Goal: Navigation & Orientation: Find specific page/section

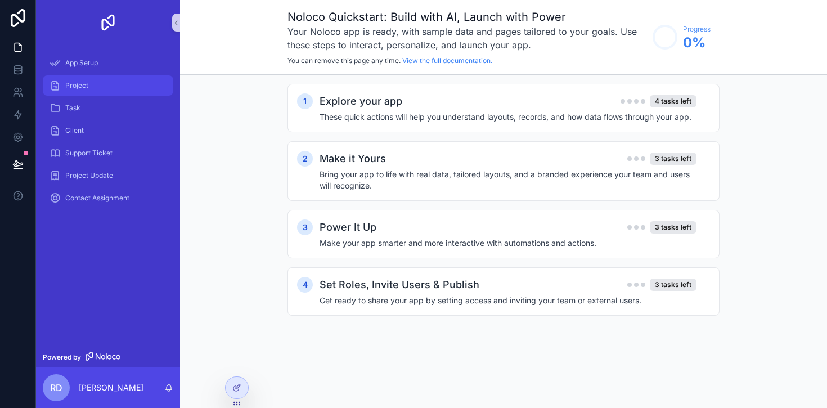
click at [85, 84] on span "Project" at bounding box center [76, 85] width 23 height 9
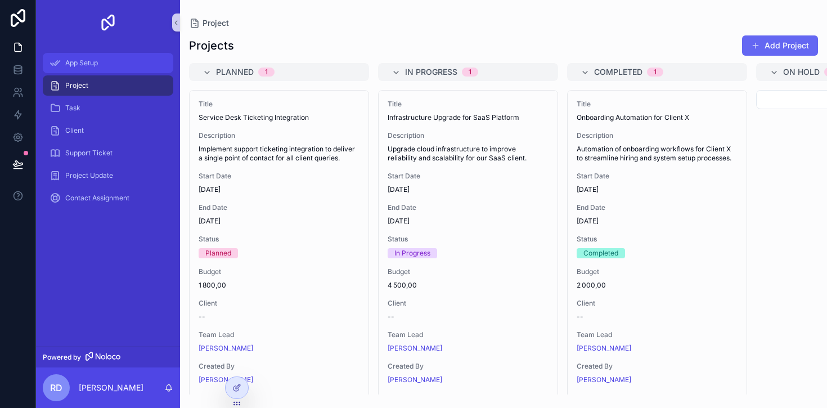
click at [89, 67] on span "App Setup" at bounding box center [81, 63] width 33 height 9
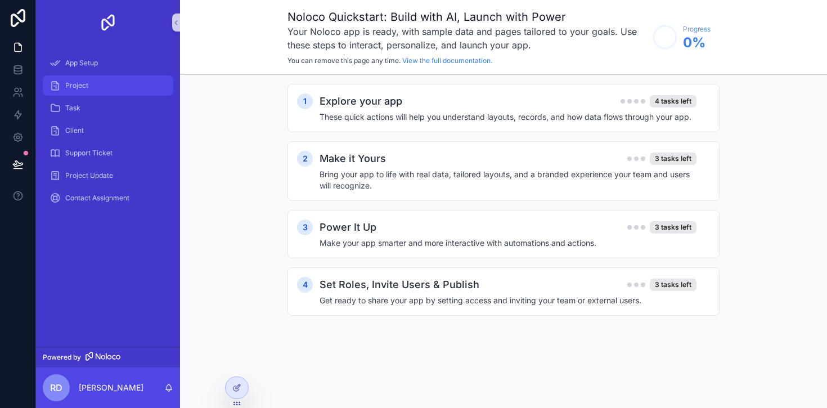
click at [86, 82] on span "Project" at bounding box center [76, 85] width 23 height 9
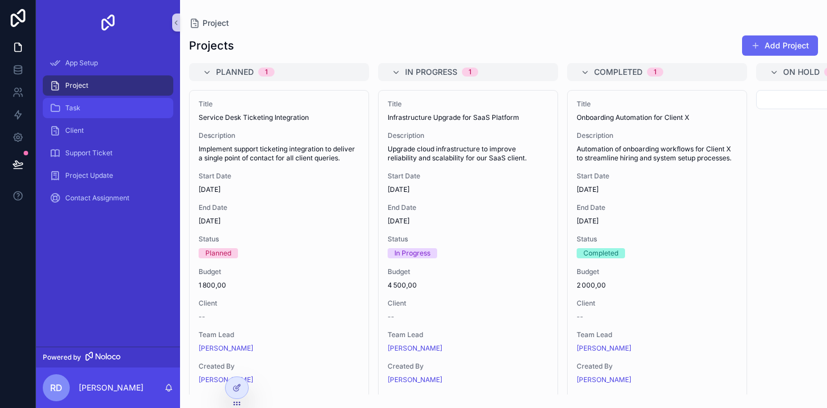
click at [80, 106] on div "Task" at bounding box center [108, 108] width 117 height 18
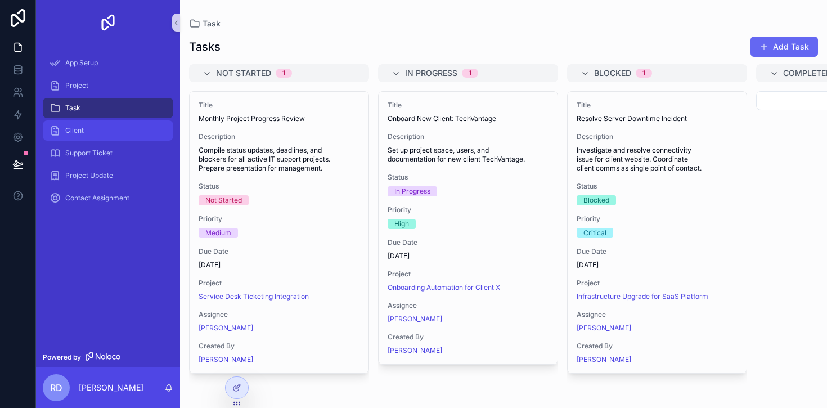
click at [83, 126] on span "Client" at bounding box center [74, 130] width 19 height 9
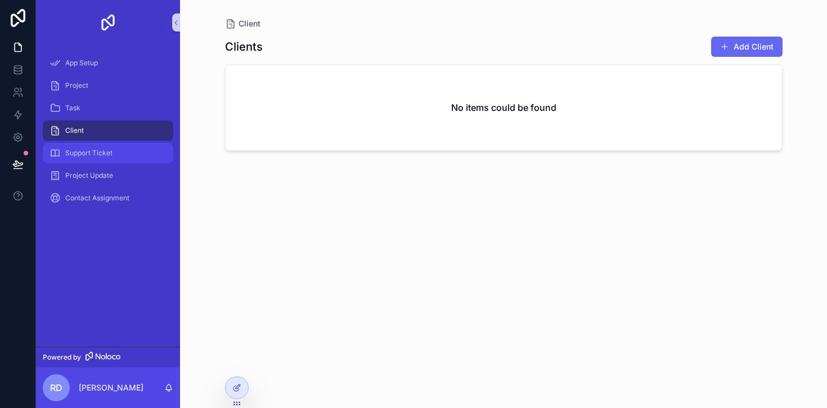
click at [86, 147] on div "Support Ticket" at bounding box center [108, 153] width 117 height 18
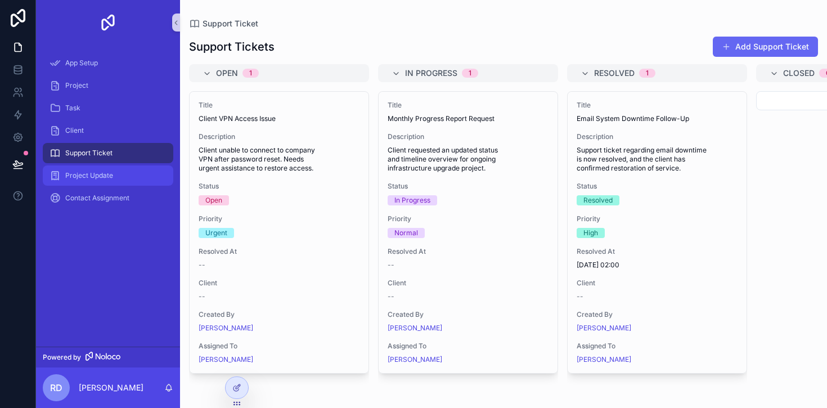
click at [88, 165] on link "Project Update" at bounding box center [108, 175] width 131 height 20
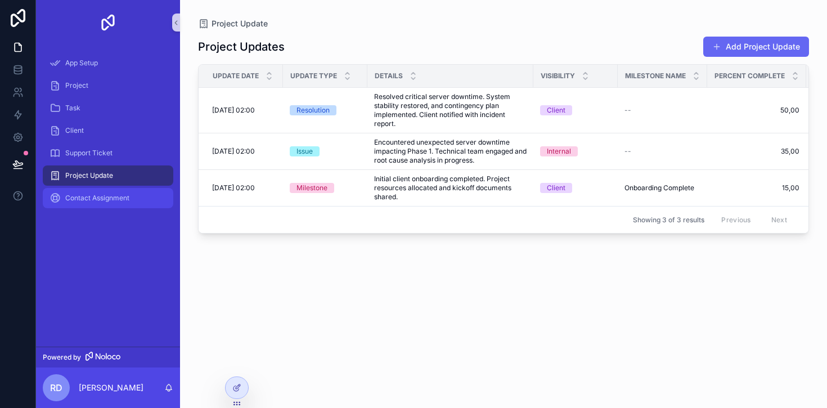
click at [106, 199] on span "Contact Assignment" at bounding box center [97, 198] width 64 height 9
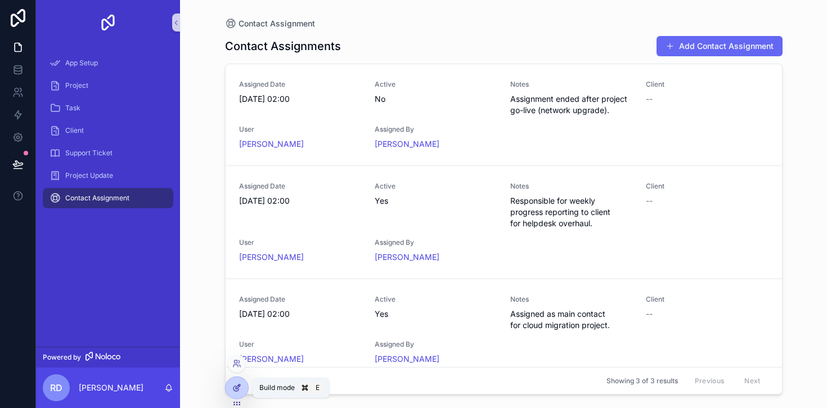
click at [241, 388] on icon at bounding box center [236, 387] width 9 height 9
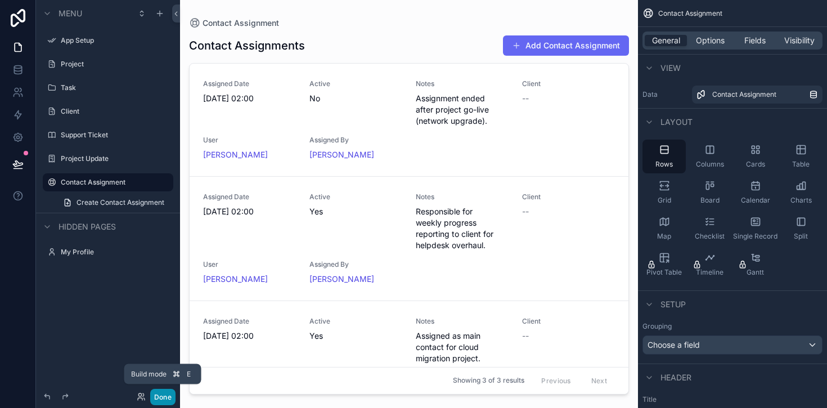
click at [164, 399] on button "Done" at bounding box center [162, 397] width 25 height 16
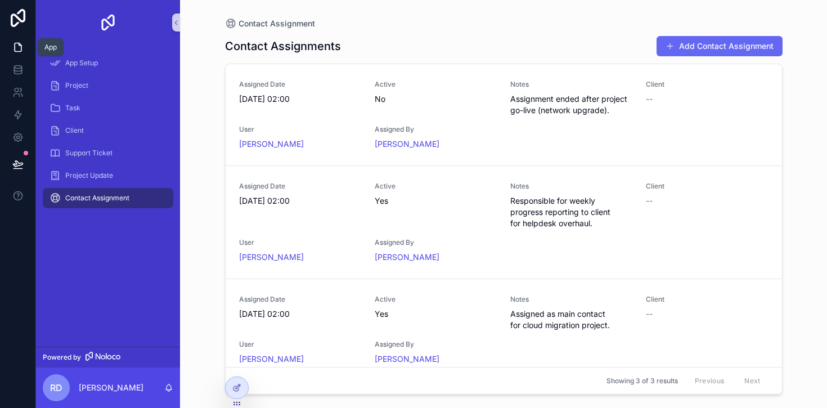
click at [20, 47] on icon at bounding box center [17, 47] width 11 height 11
click at [86, 66] on span "App Setup" at bounding box center [81, 63] width 33 height 9
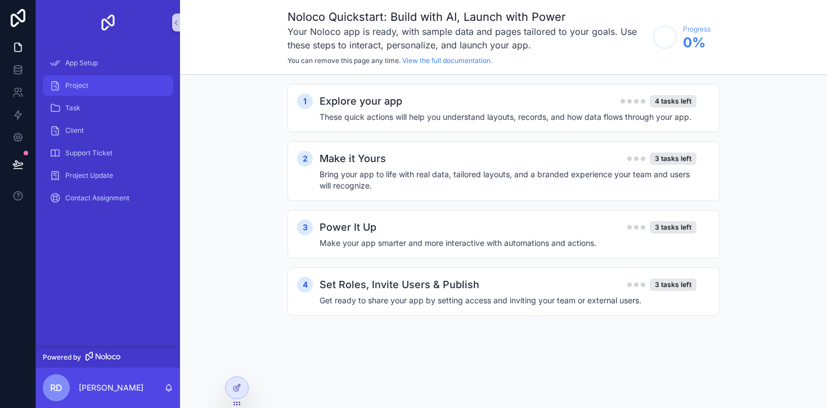
click at [88, 79] on div "Project" at bounding box center [108, 86] width 117 height 18
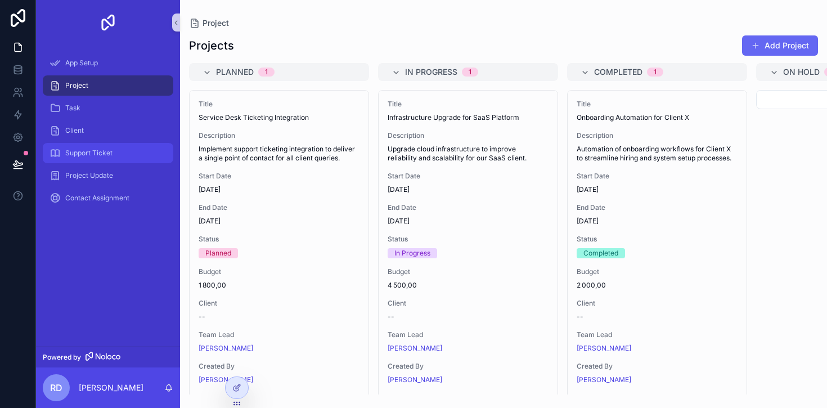
click at [95, 150] on span "Support Ticket" at bounding box center [88, 153] width 47 height 9
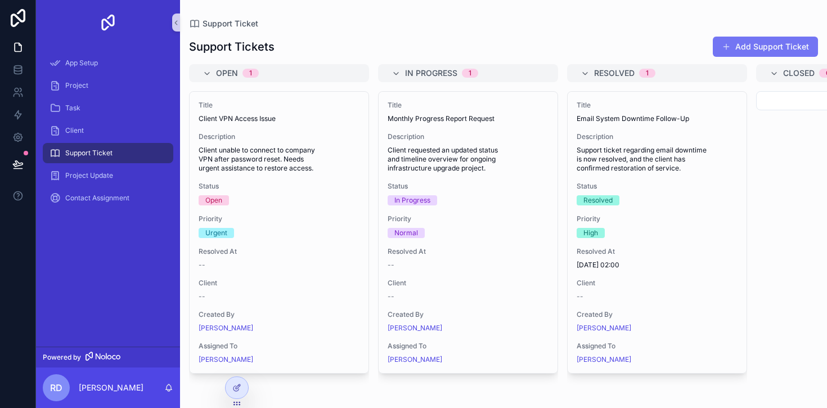
click at [744, 52] on button "Add Support Ticket" at bounding box center [765, 47] width 105 height 20
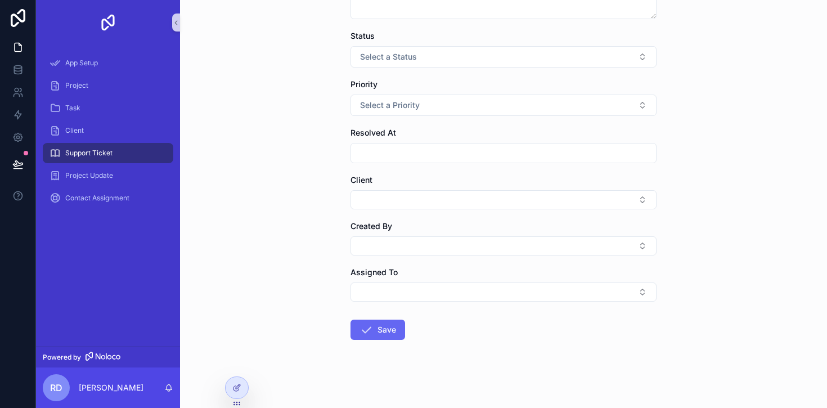
scroll to position [160, 0]
click at [406, 153] on input "scrollable content" at bounding box center [503, 152] width 305 height 16
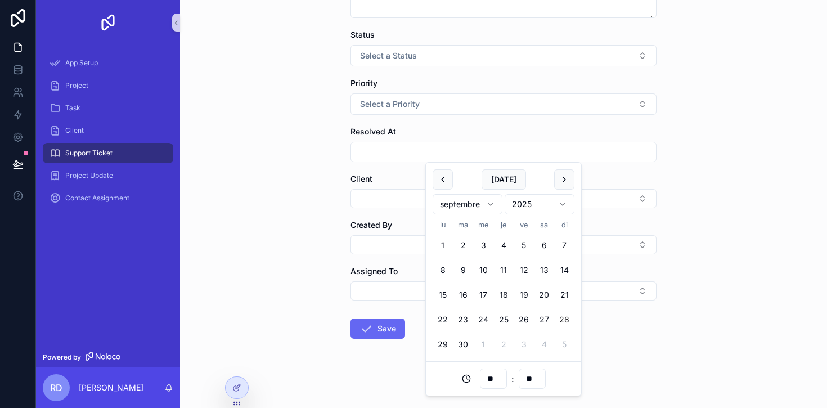
click at [314, 169] on div "Support Ticket Create Support Ticket Create Support Ticket Title Description St…" at bounding box center [503, 44] width 647 height 408
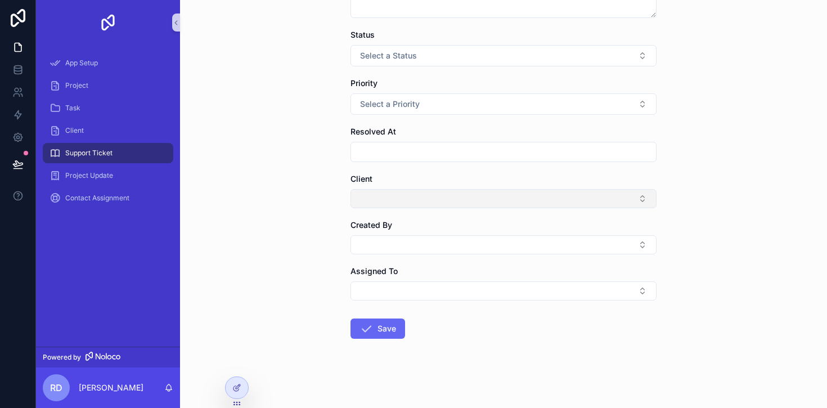
click at [370, 200] on button "Select Button" at bounding box center [504, 198] width 306 height 19
click at [294, 220] on div "Support Ticket Create Support Ticket Create Support Ticket Title Description St…" at bounding box center [503, 44] width 647 height 408
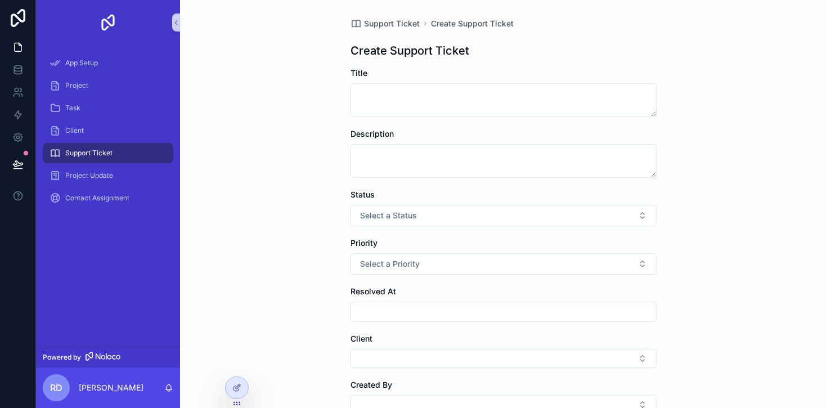
click at [110, 25] on img "scrollable content" at bounding box center [108, 23] width 18 height 18
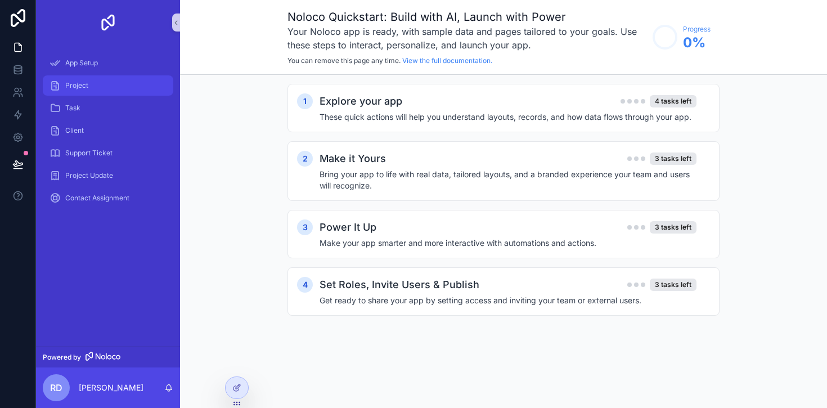
click at [91, 86] on div "Project" at bounding box center [108, 86] width 117 height 18
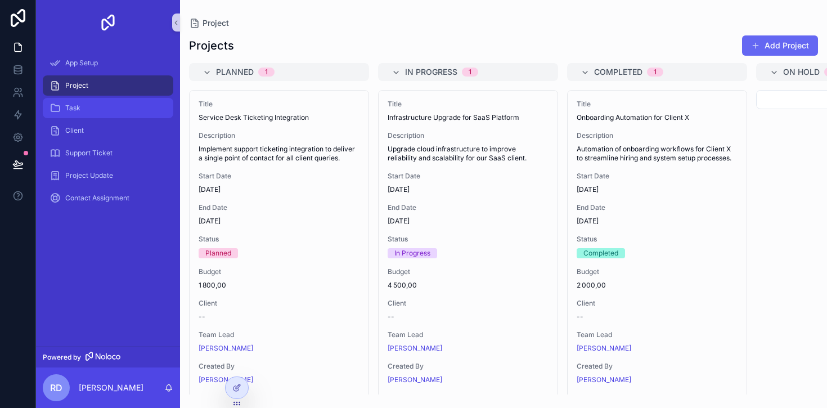
click at [87, 111] on div "Task" at bounding box center [108, 108] width 117 height 18
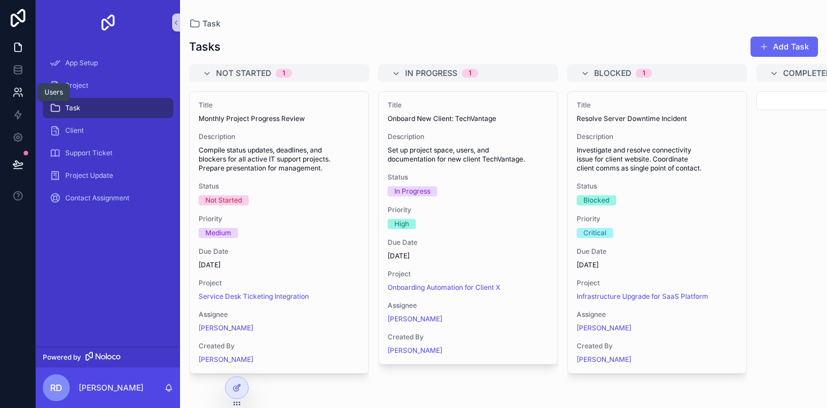
click at [23, 93] on icon at bounding box center [17, 92] width 11 height 11
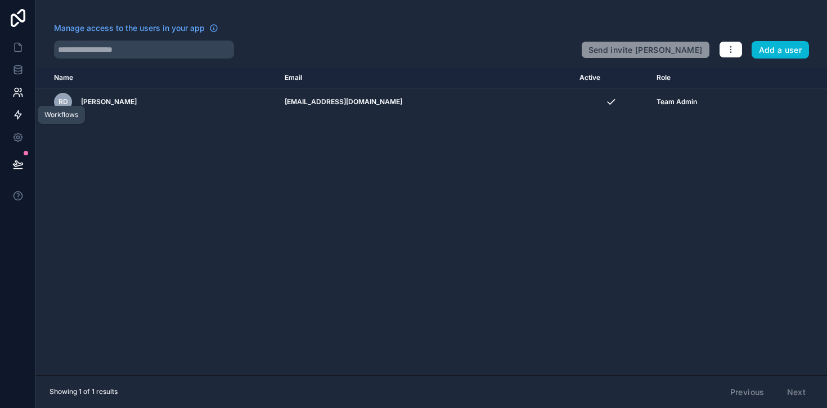
click at [20, 111] on icon at bounding box center [17, 114] width 11 height 11
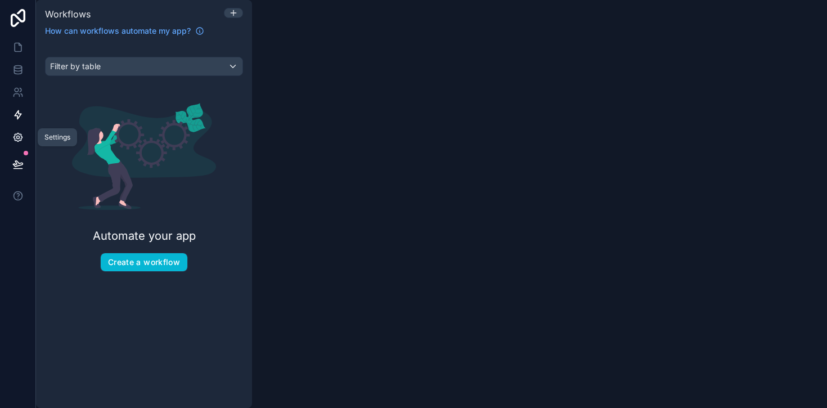
click at [20, 138] on icon at bounding box center [17, 137] width 11 height 11
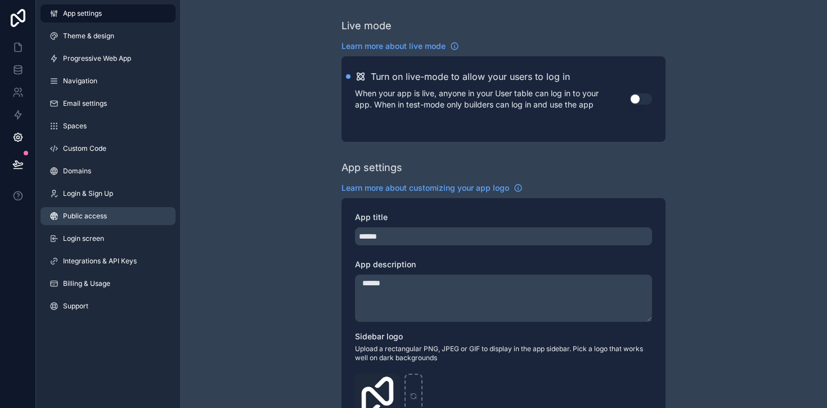
click at [92, 217] on span "Public access" at bounding box center [85, 216] width 44 height 9
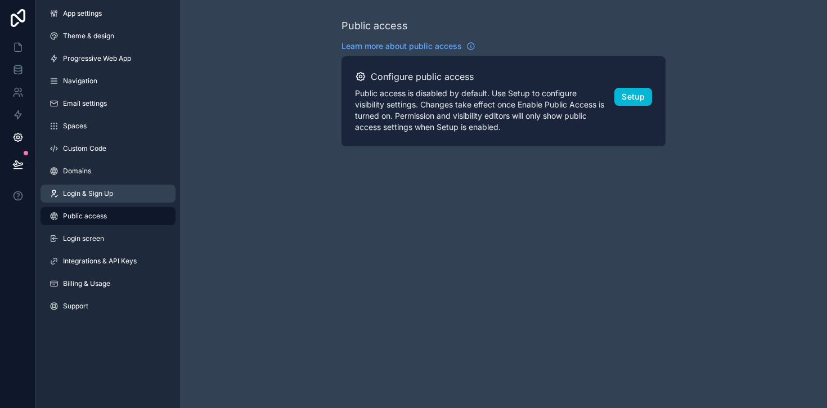
click at [96, 202] on link "Login & Sign Up" at bounding box center [108, 194] width 135 height 18
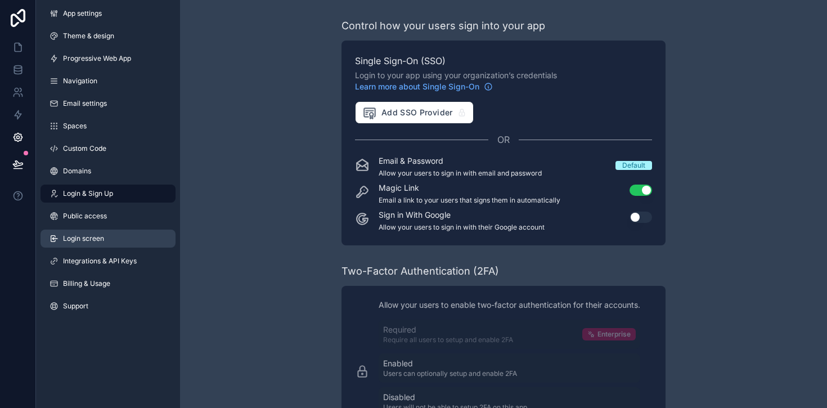
click at [92, 242] on span "Login screen" at bounding box center [83, 238] width 41 height 9
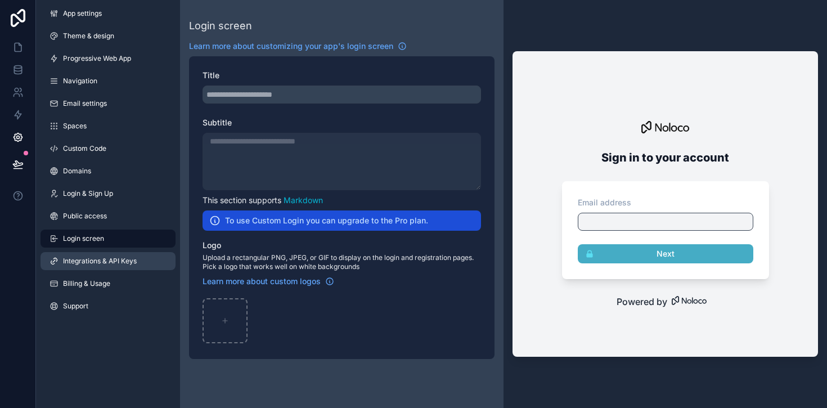
click at [95, 260] on span "Integrations & API Keys" at bounding box center [100, 261] width 74 height 9
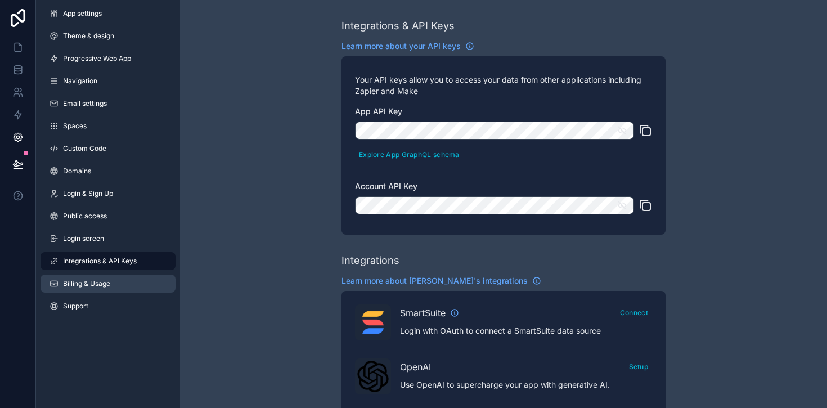
click at [90, 288] on span "Billing & Usage" at bounding box center [86, 283] width 47 height 9
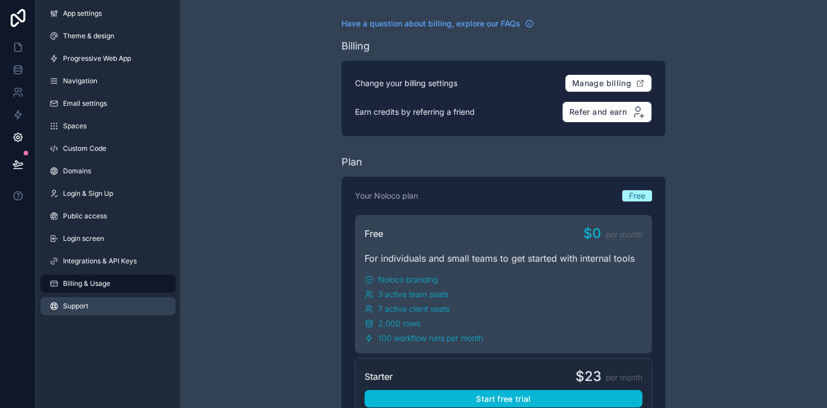
click at [90, 301] on link "Support" at bounding box center [108, 306] width 135 height 18
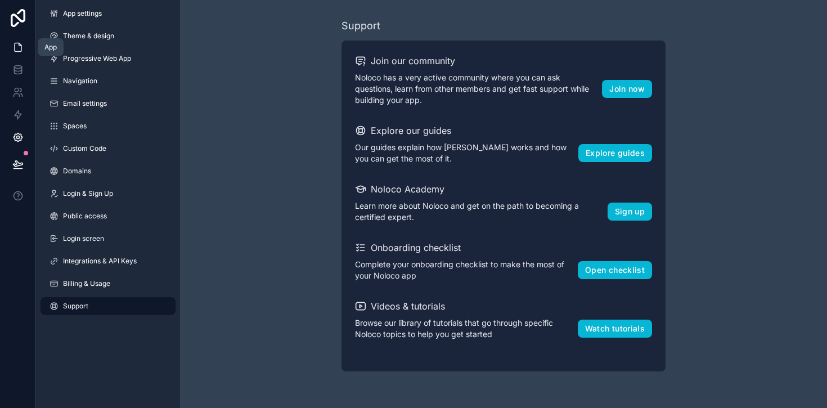
click at [20, 49] on icon at bounding box center [17, 47] width 11 height 11
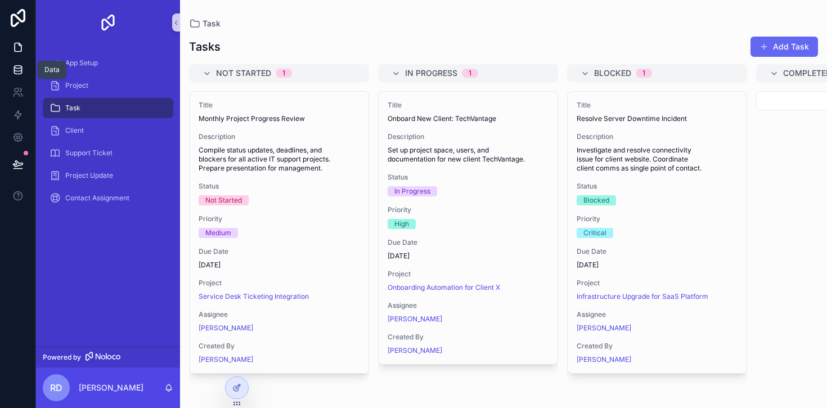
click at [19, 70] on icon at bounding box center [17, 69] width 11 height 11
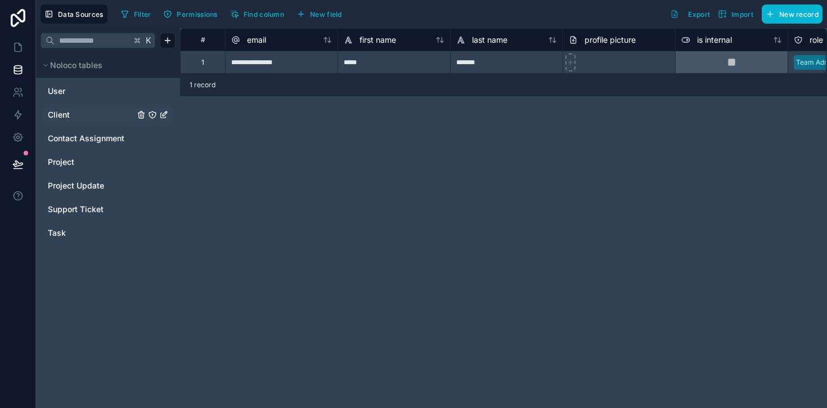
click at [61, 111] on span "Client" at bounding box center [59, 114] width 22 height 11
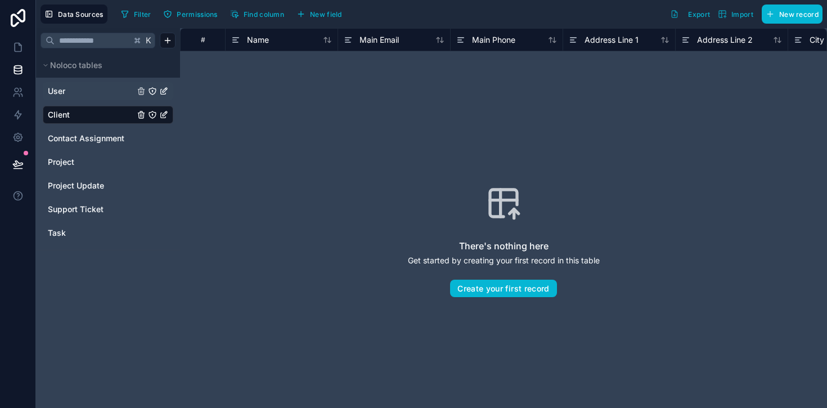
click at [64, 93] on span "User" at bounding box center [56, 91] width 17 height 11
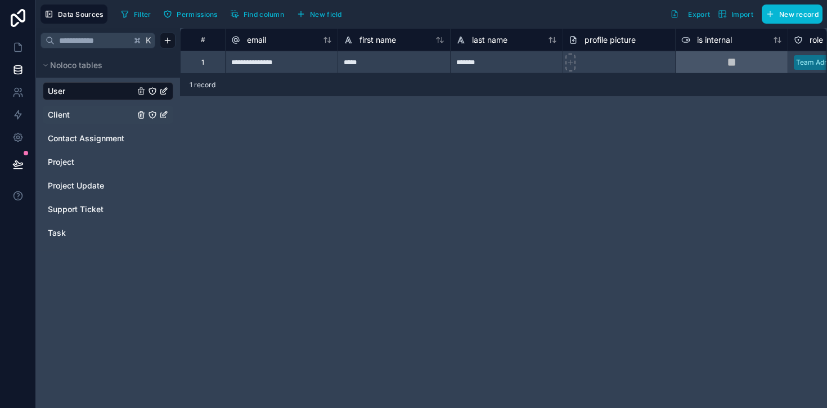
click at [64, 120] on span "Client" at bounding box center [59, 114] width 22 height 11
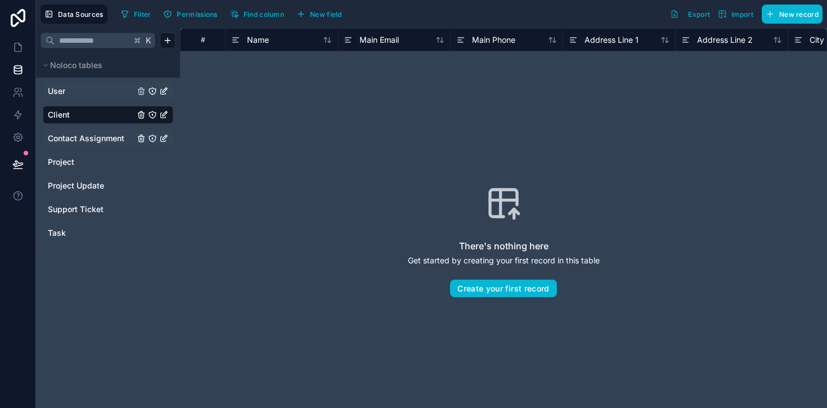
click at [64, 141] on span "Contact Assignment" at bounding box center [86, 138] width 77 height 11
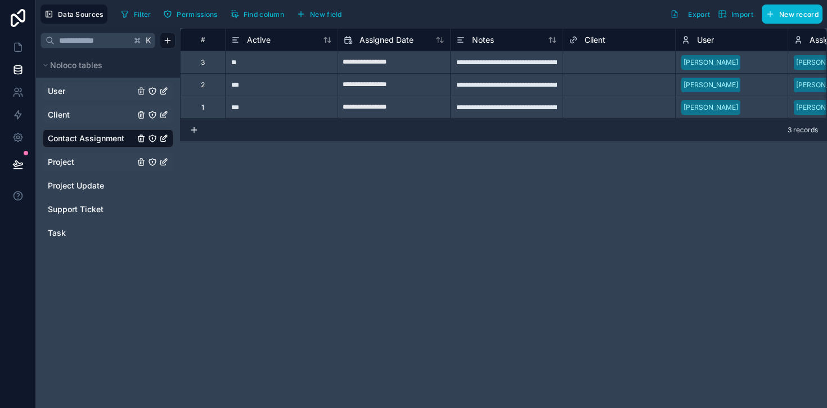
click at [66, 157] on span "Project" at bounding box center [61, 161] width 26 height 11
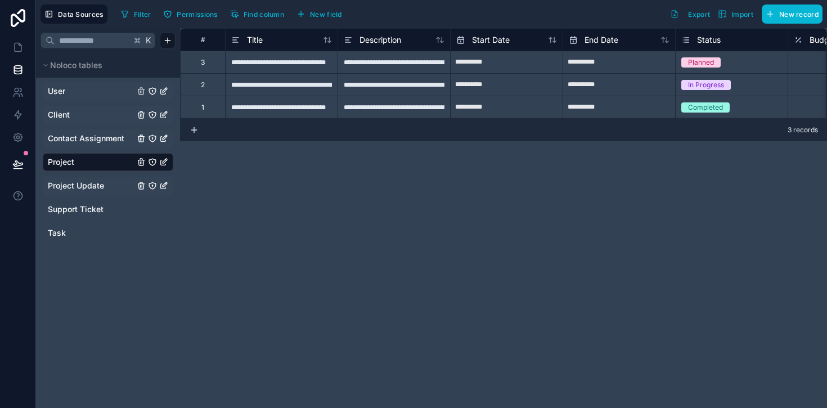
click at [71, 186] on span "Project Update" at bounding box center [76, 185] width 56 height 11
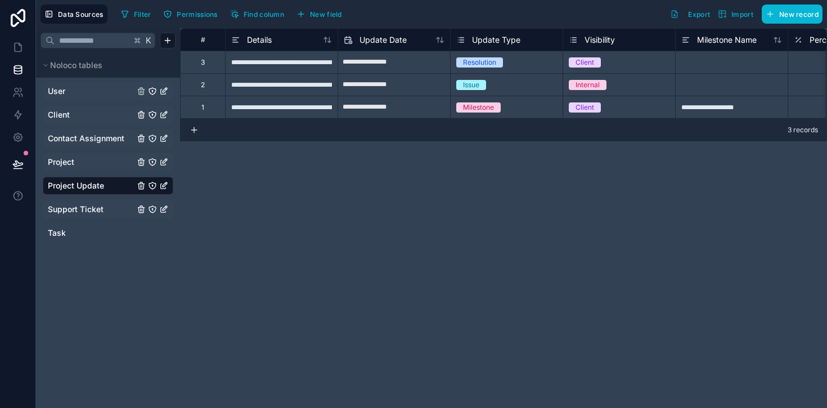
click at [71, 210] on span "Support Ticket" at bounding box center [76, 209] width 56 height 11
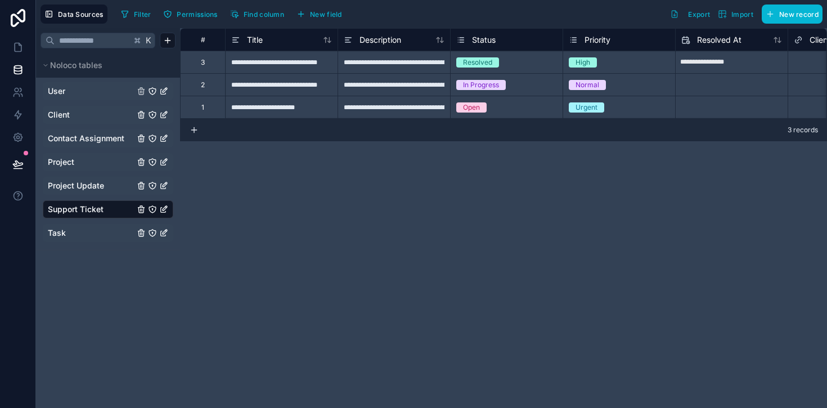
click at [67, 237] on link "Task" at bounding box center [91, 232] width 87 height 11
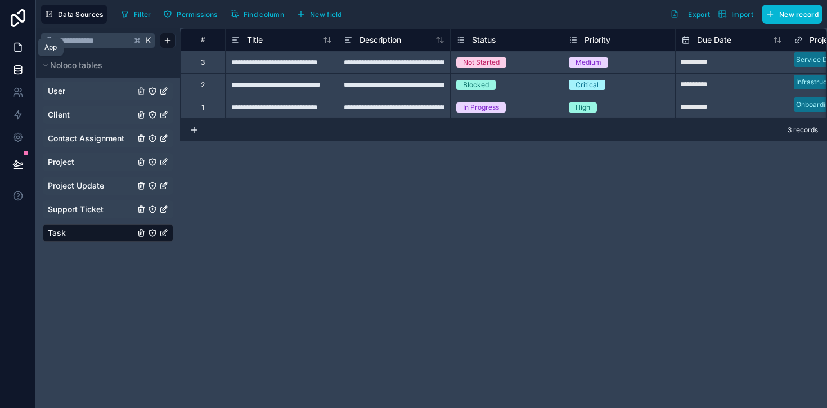
click at [23, 48] on icon at bounding box center [17, 47] width 11 height 11
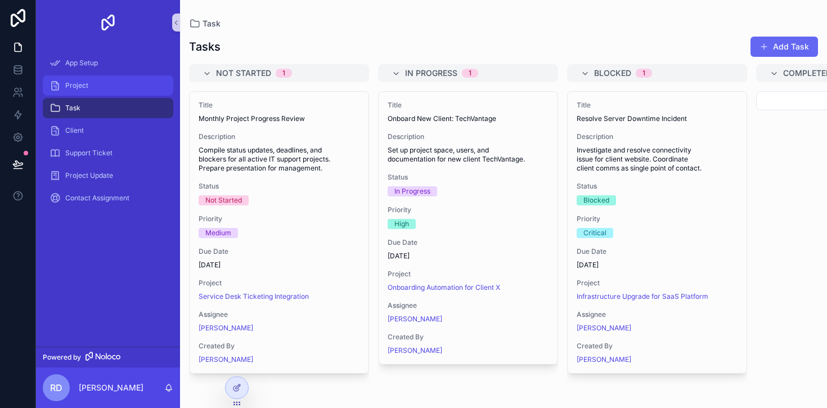
click at [80, 80] on div "Project" at bounding box center [108, 86] width 117 height 18
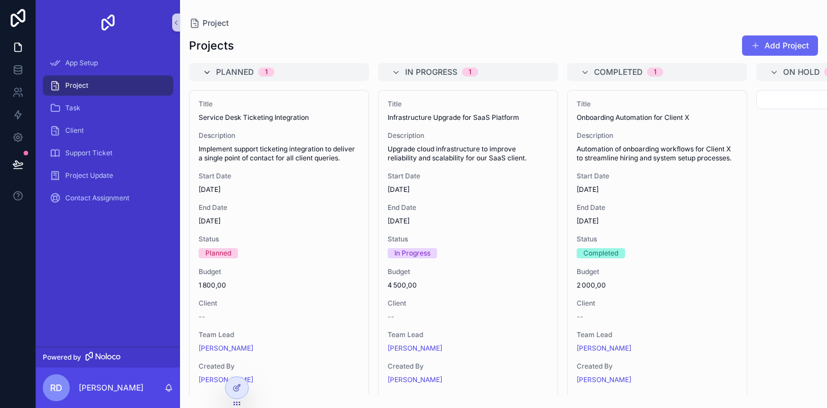
click at [211, 73] on icon "scrollable content" at bounding box center [207, 72] width 9 height 9
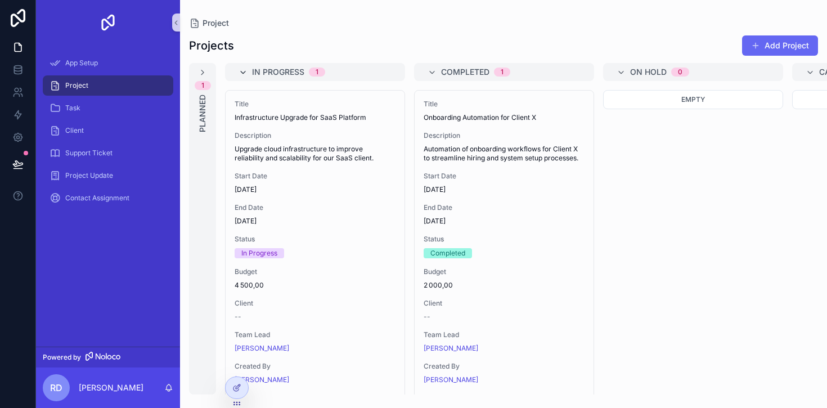
click at [242, 74] on icon "scrollable content" at bounding box center [243, 72] width 9 height 9
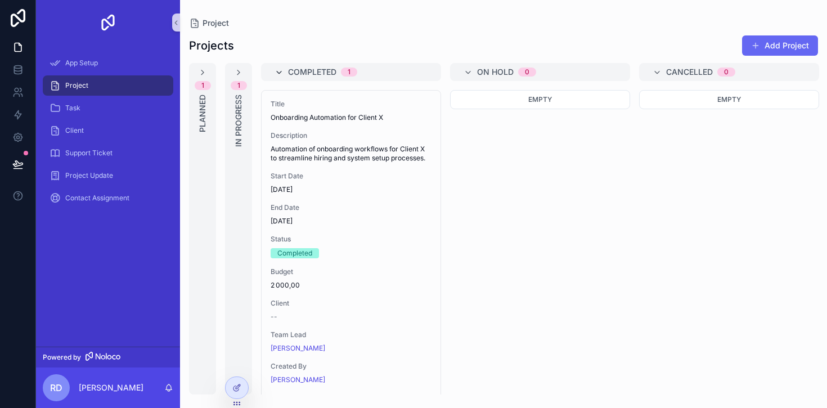
click at [275, 73] on icon "scrollable content" at bounding box center [279, 72] width 9 height 9
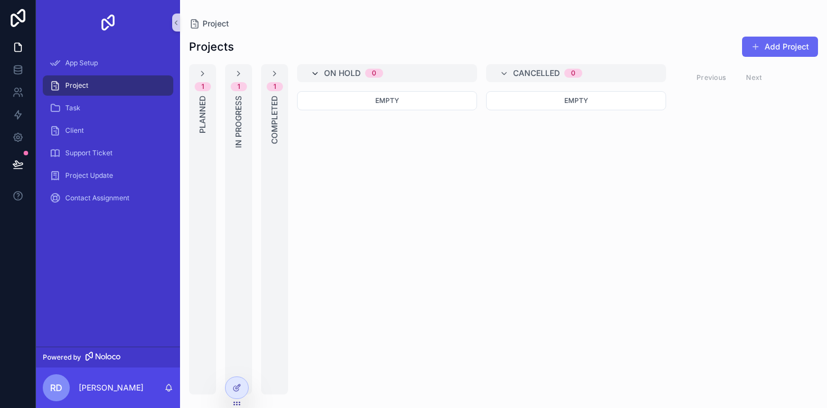
click at [314, 73] on icon "scrollable content" at bounding box center [315, 73] width 9 height 9
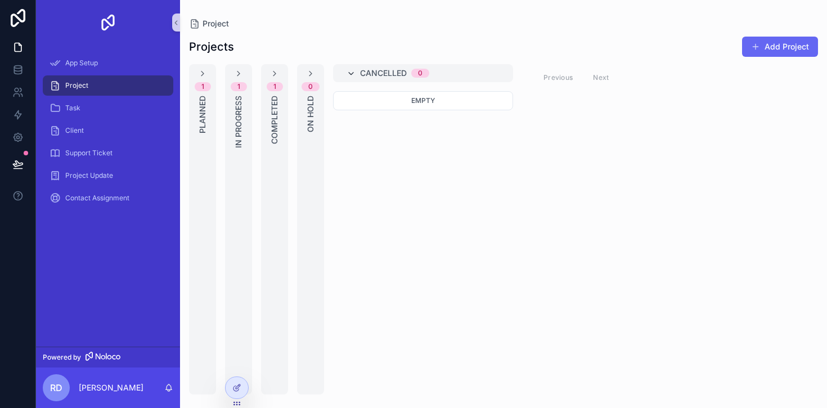
click at [350, 72] on icon "scrollable content" at bounding box center [351, 73] width 9 height 9
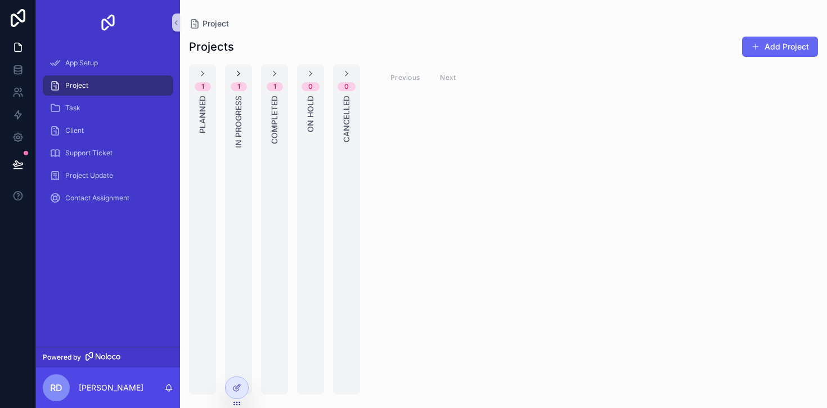
click at [240, 77] on icon "scrollable content" at bounding box center [238, 73] width 9 height 9
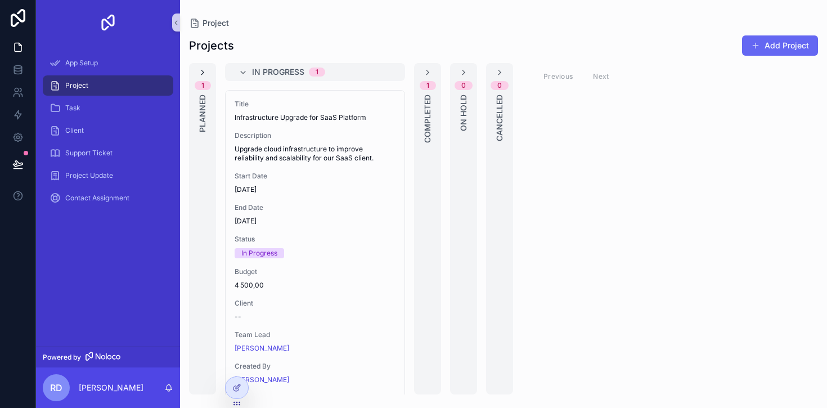
click at [205, 73] on icon "scrollable content" at bounding box center [202, 72] width 9 height 9
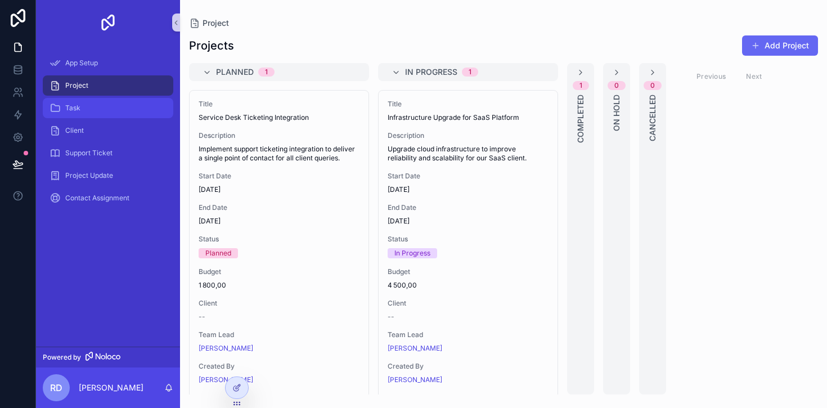
click at [93, 112] on div "Task" at bounding box center [108, 108] width 117 height 18
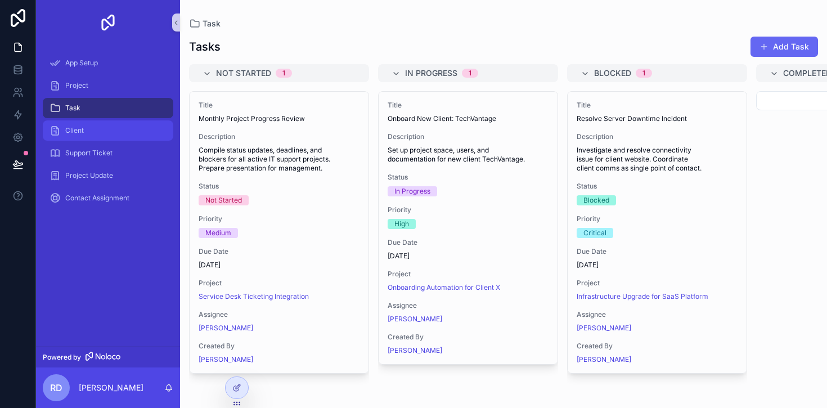
click at [92, 135] on div "Client" at bounding box center [108, 131] width 117 height 18
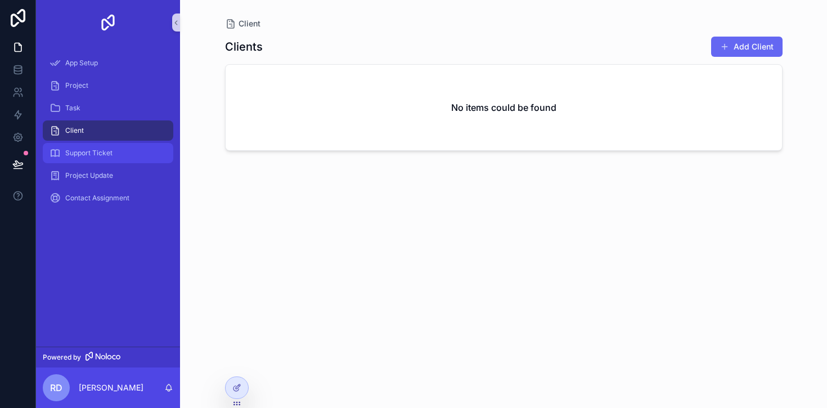
click at [91, 150] on span "Support Ticket" at bounding box center [88, 153] width 47 height 9
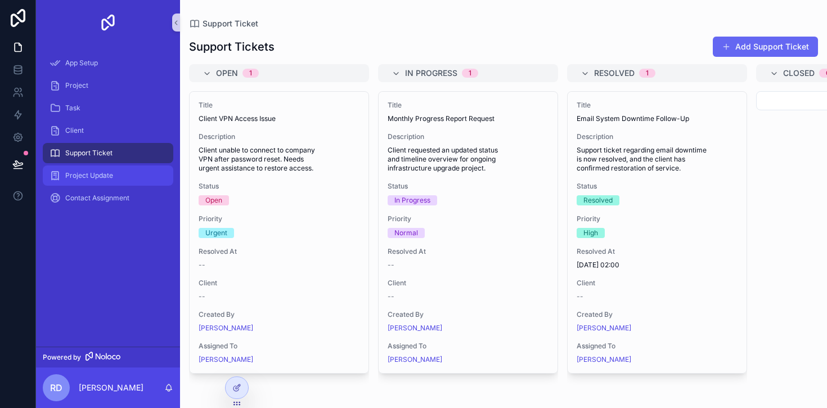
click at [115, 175] on div "Project Update" at bounding box center [108, 176] width 117 height 18
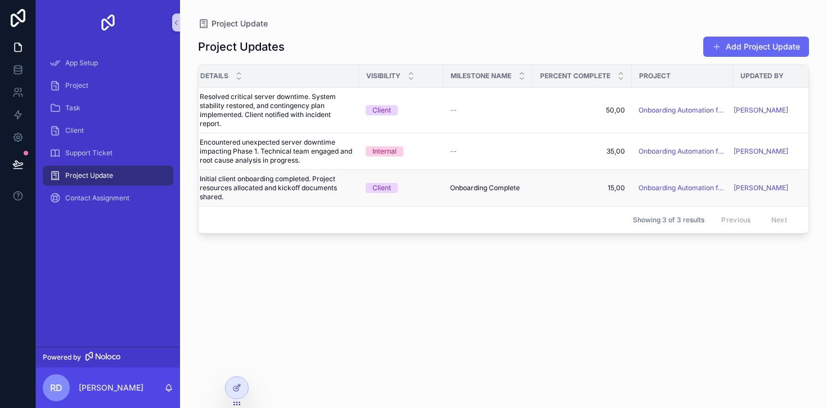
scroll to position [0, 185]
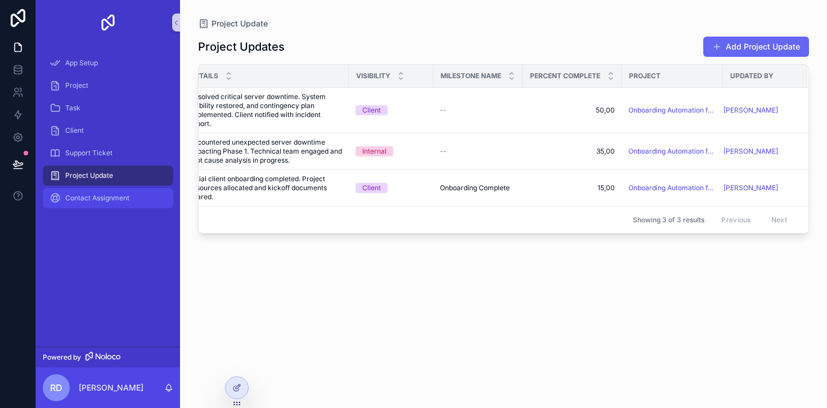
click at [104, 203] on div "Contact Assignment" at bounding box center [108, 198] width 117 height 18
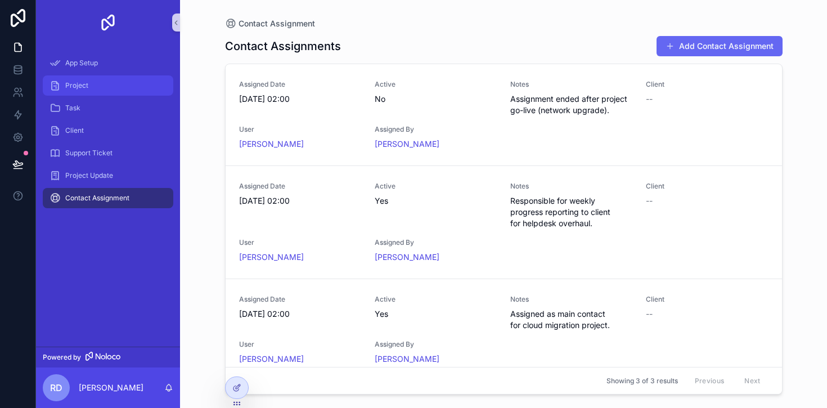
click at [70, 82] on span "Project" at bounding box center [76, 85] width 23 height 9
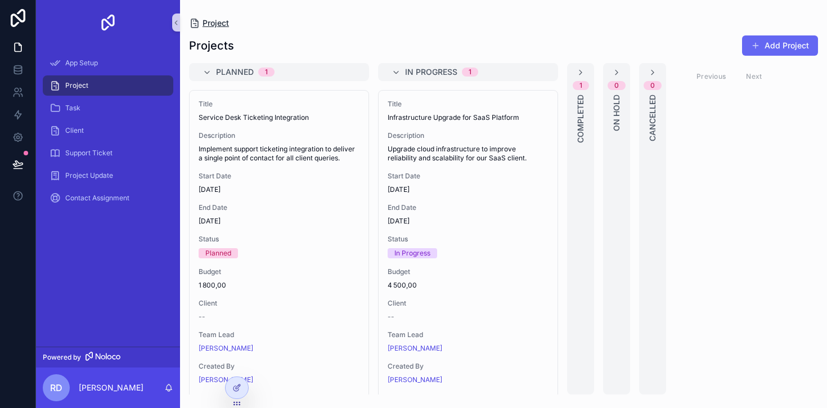
click at [216, 23] on span "Project" at bounding box center [216, 22] width 26 height 11
click at [776, 43] on button "Add Project" at bounding box center [780, 45] width 76 height 20
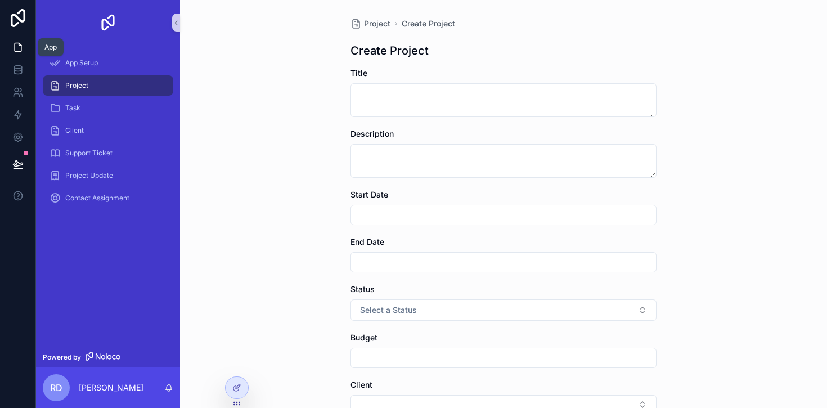
click at [19, 48] on icon at bounding box center [17, 47] width 11 height 11
click at [23, 20] on icon at bounding box center [18, 18] width 15 height 18
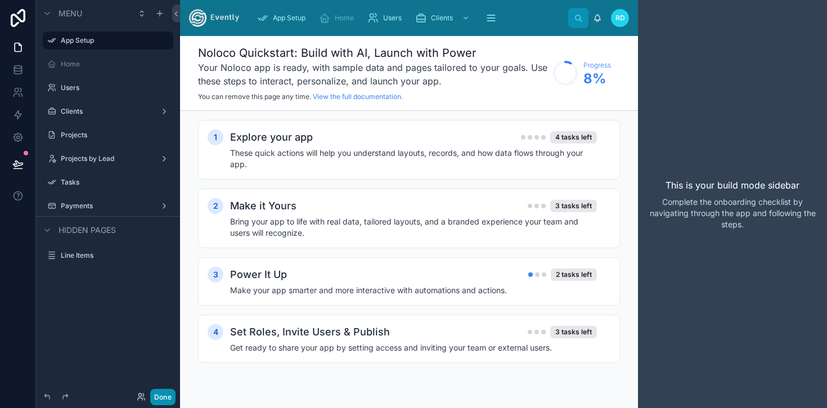
click at [167, 402] on button "Done" at bounding box center [162, 397] width 25 height 16
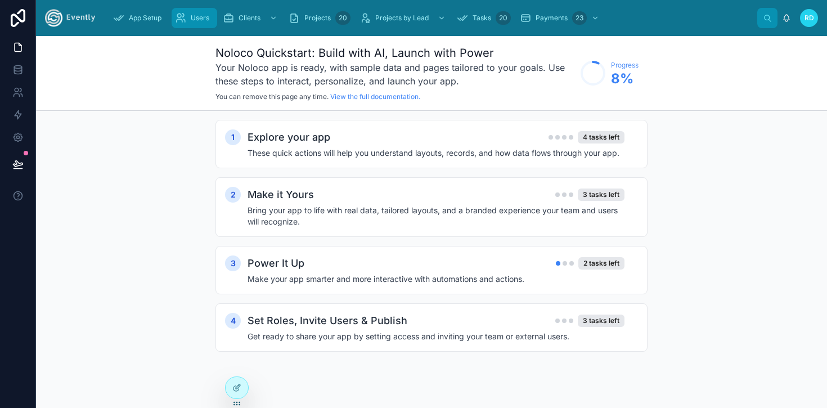
click at [200, 26] on div "Users" at bounding box center [194, 18] width 39 height 18
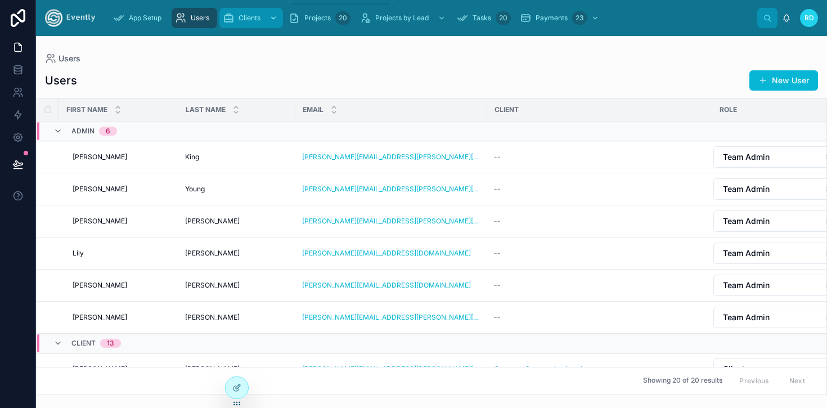
click at [234, 21] on icon "scrollable content" at bounding box center [228, 17] width 11 height 11
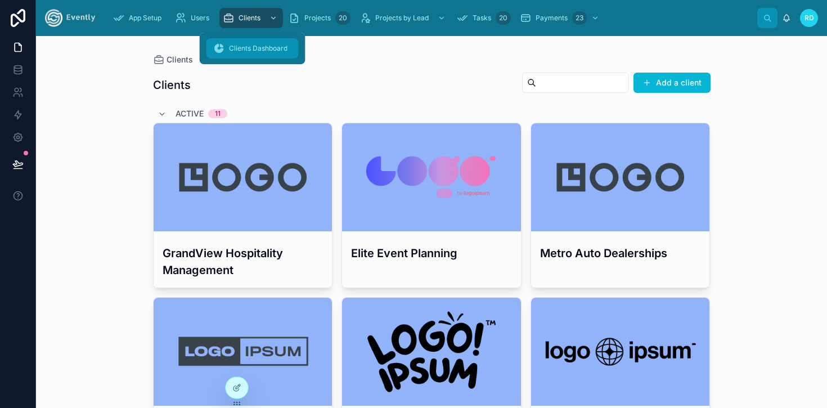
click at [263, 54] on div "Clients Dashboard" at bounding box center [252, 48] width 79 height 18
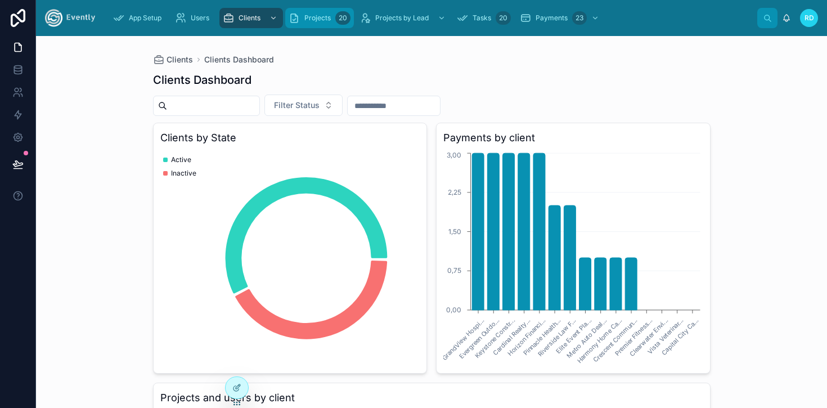
click at [316, 21] on span "Projects" at bounding box center [318, 18] width 26 height 9
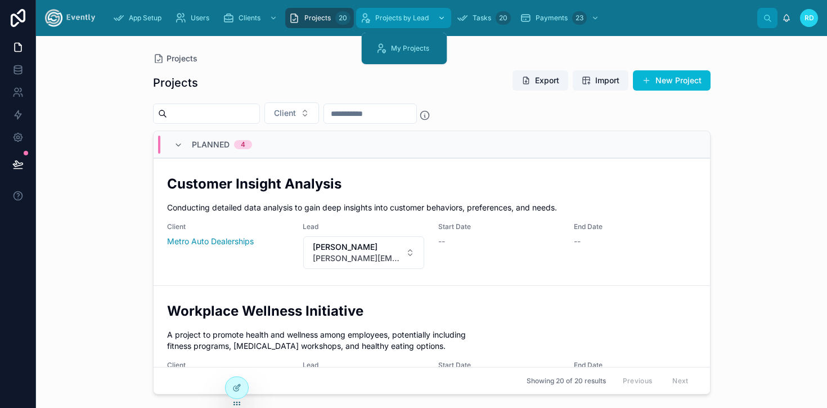
click at [395, 22] on span "Projects by Lead" at bounding box center [401, 18] width 53 height 9
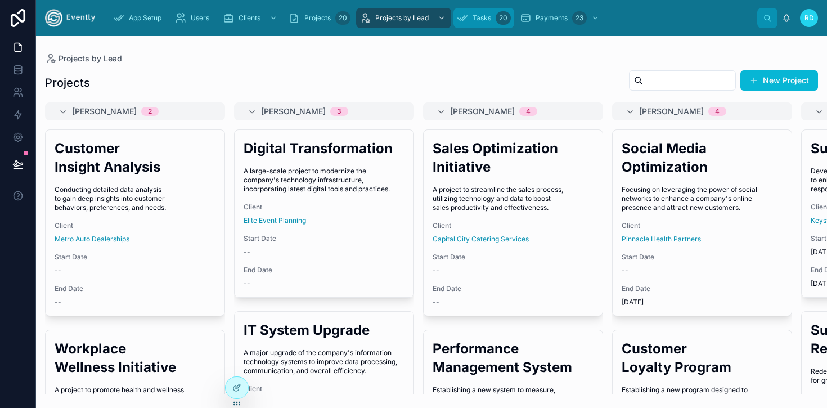
click at [478, 21] on span "Tasks" at bounding box center [482, 18] width 19 height 9
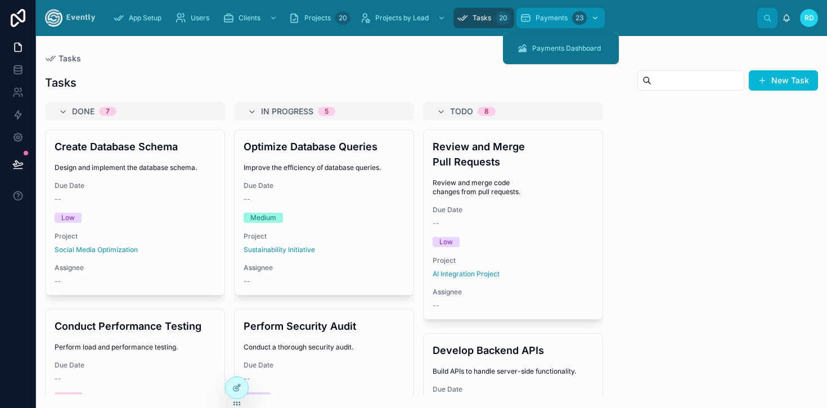
click at [529, 20] on icon "scrollable content" at bounding box center [525, 17] width 11 height 11
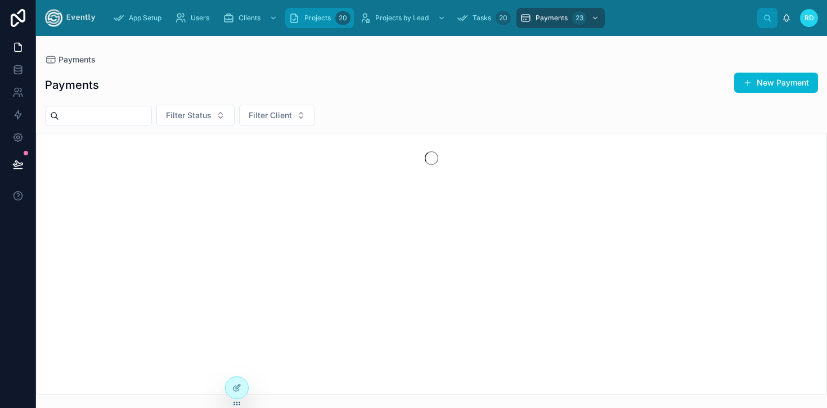
click at [310, 16] on span "Projects" at bounding box center [318, 18] width 26 height 9
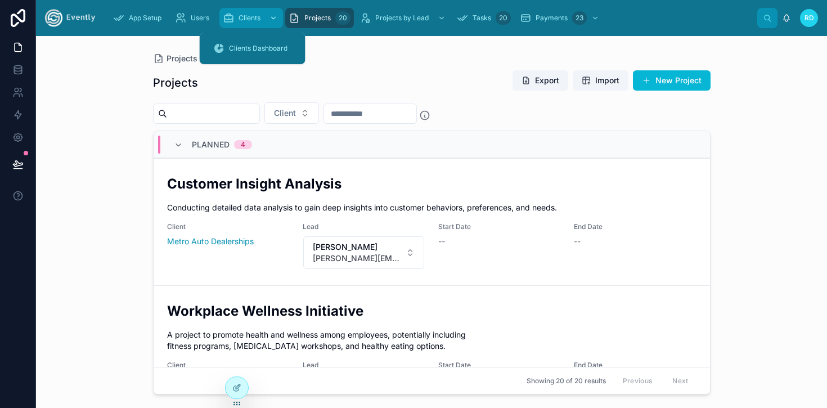
click at [266, 19] on div "scrollable content" at bounding box center [272, 18] width 15 height 18
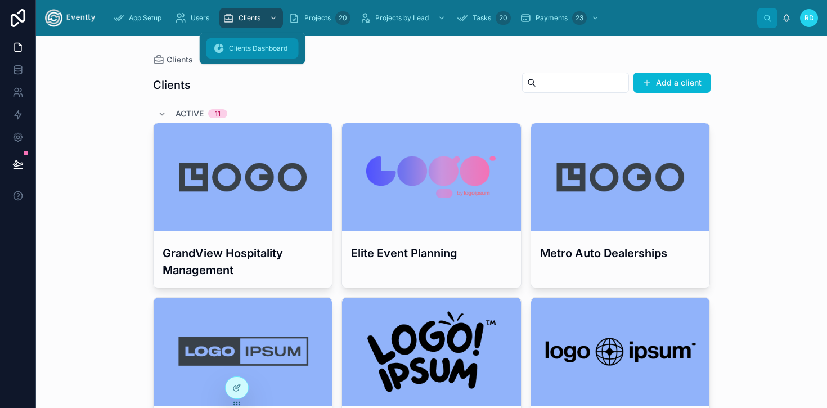
click at [255, 45] on span "Clients Dashboard" at bounding box center [258, 48] width 59 height 9
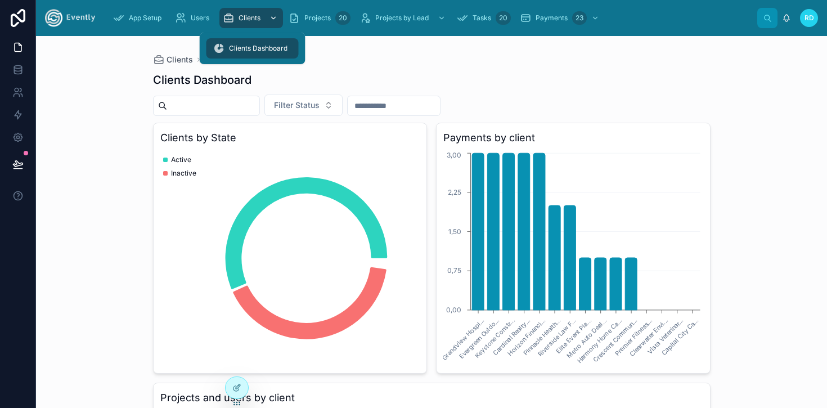
click at [250, 21] on span "Clients" at bounding box center [250, 18] width 22 height 9
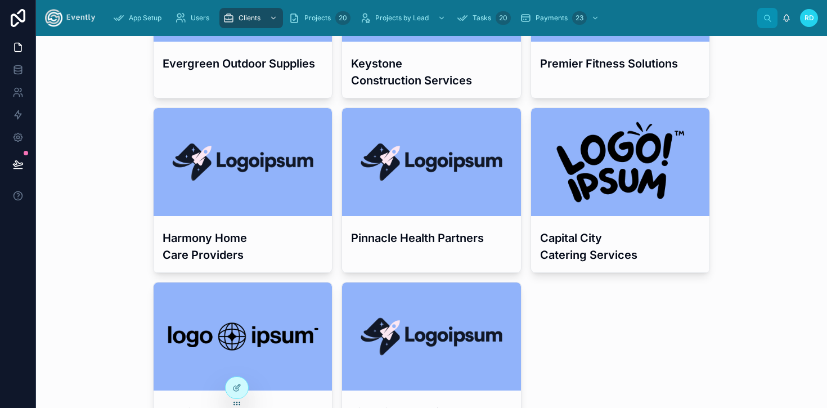
scroll to position [996, 0]
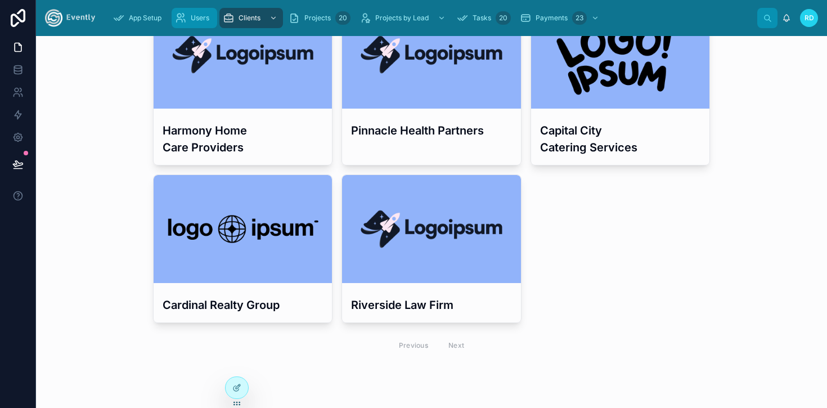
click at [193, 24] on div "Users" at bounding box center [194, 18] width 39 height 18
